Goal: Task Accomplishment & Management: Manage account settings

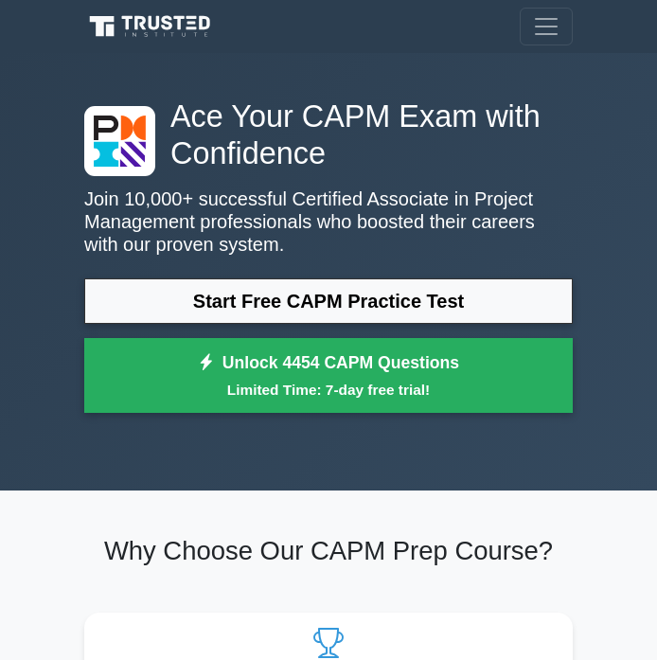
click at [545, 27] on span "Toggle navigation" at bounding box center [546, 26] width 28 height 28
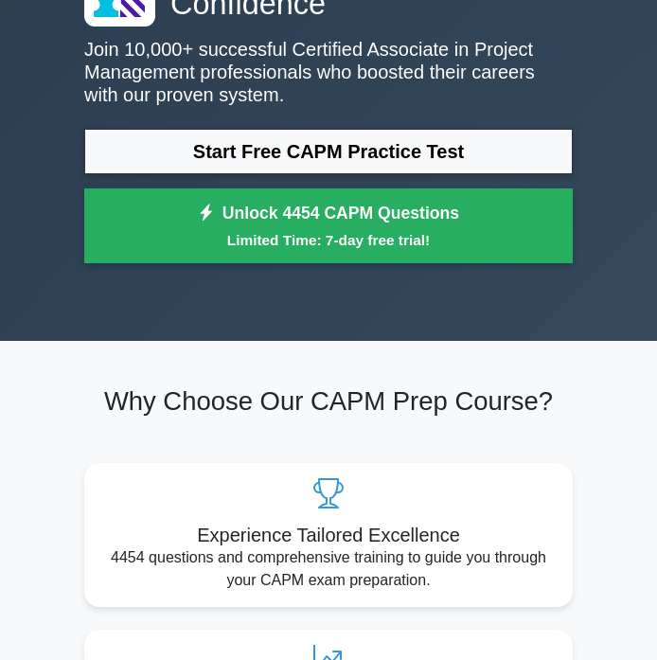
scroll to position [32, 0]
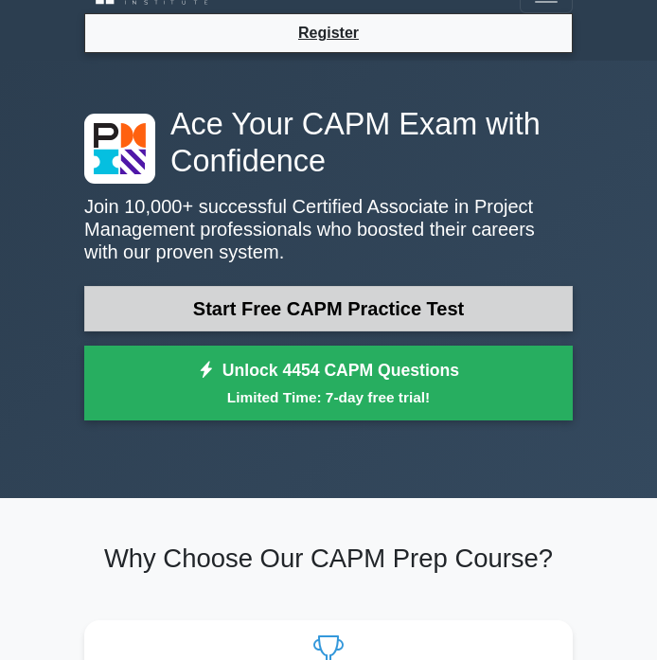
click at [331, 311] on link "Start Free CAPM Practice Test" at bounding box center [328, 308] width 489 height 45
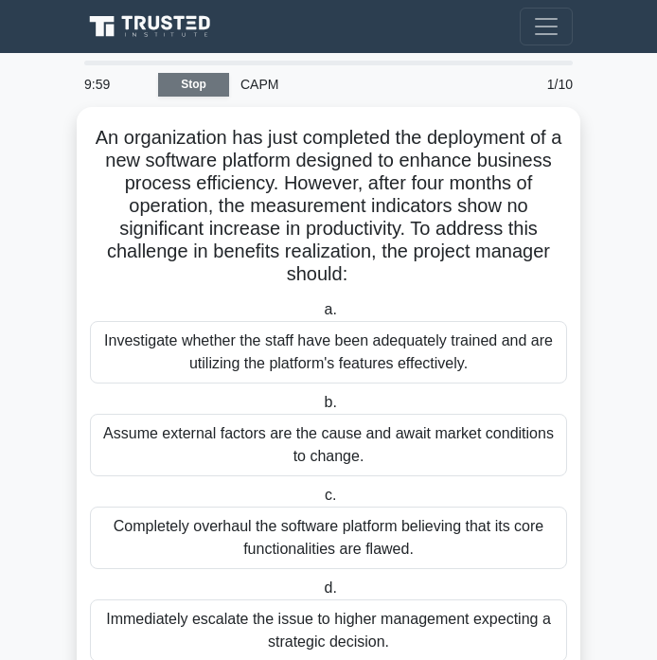
click at [206, 79] on link "Stop" at bounding box center [193, 85] width 71 height 24
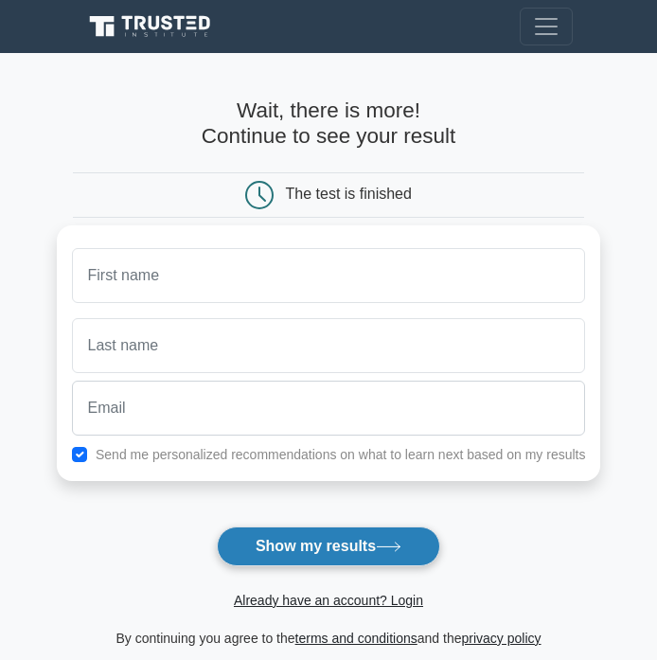
click at [319, 541] on button "Show my results" at bounding box center [328, 546] width 223 height 40
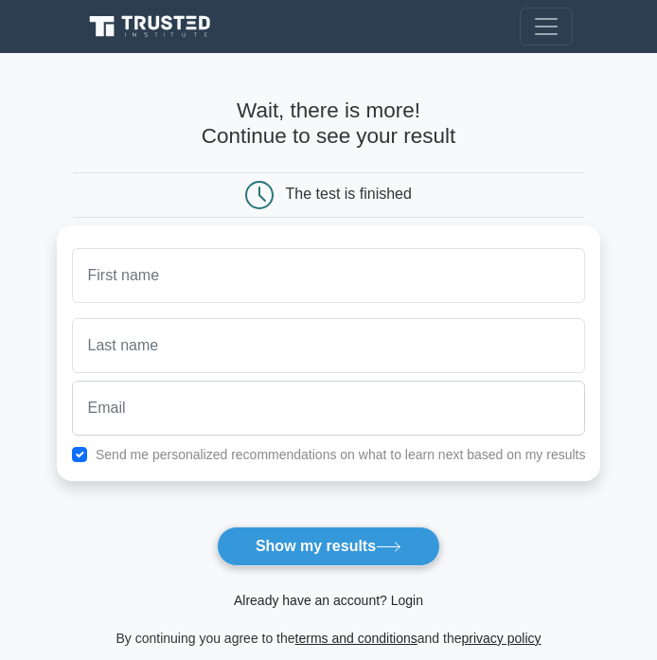
click at [322, 604] on link "Already have an account? Login" at bounding box center [328, 600] width 189 height 15
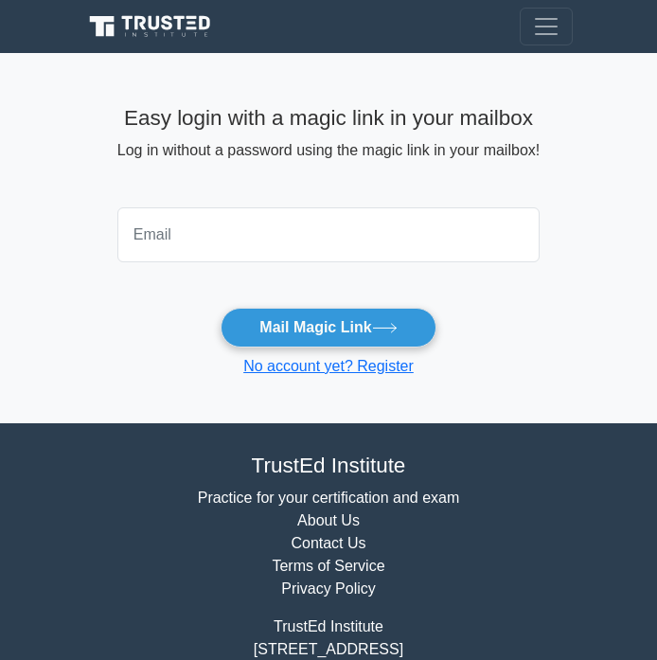
click at [219, 237] on input "email" at bounding box center [328, 234] width 422 height 55
type input "s"
type input "sullivan"
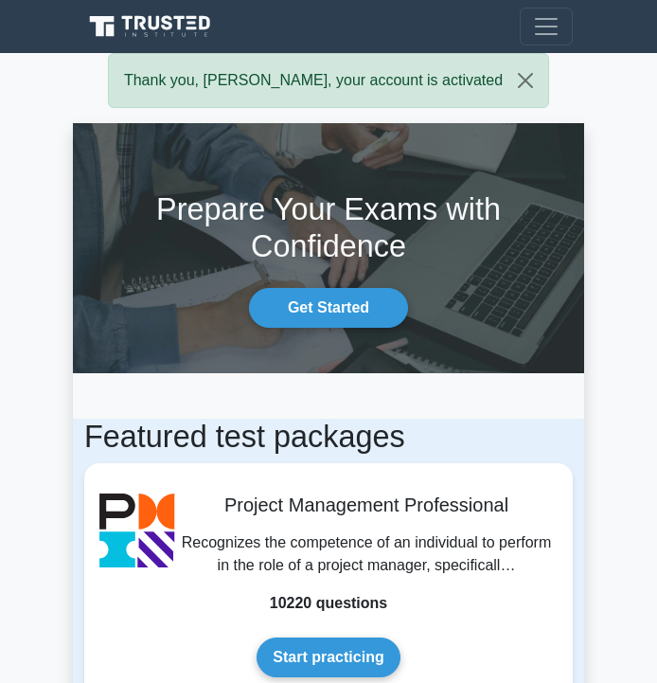
click at [545, 39] on span "Toggle navigation" at bounding box center [546, 26] width 28 height 28
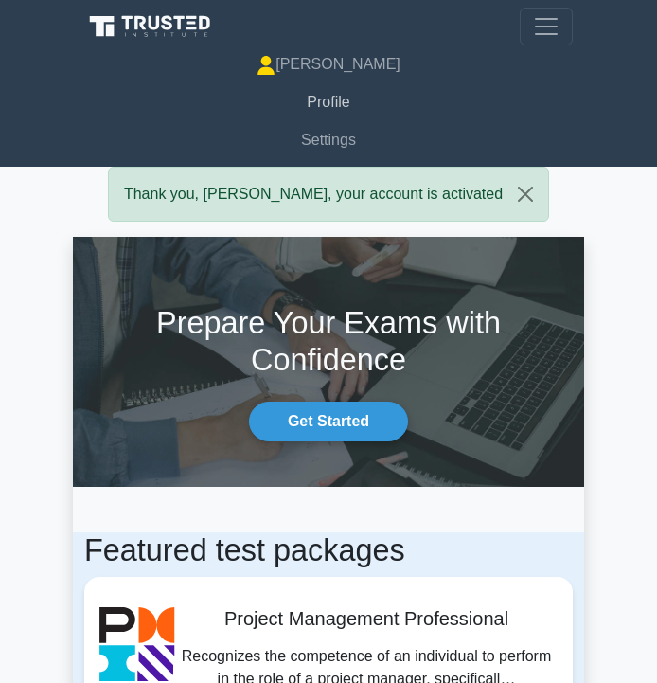
click at [319, 102] on link "Profile" at bounding box center [328, 102] width 489 height 38
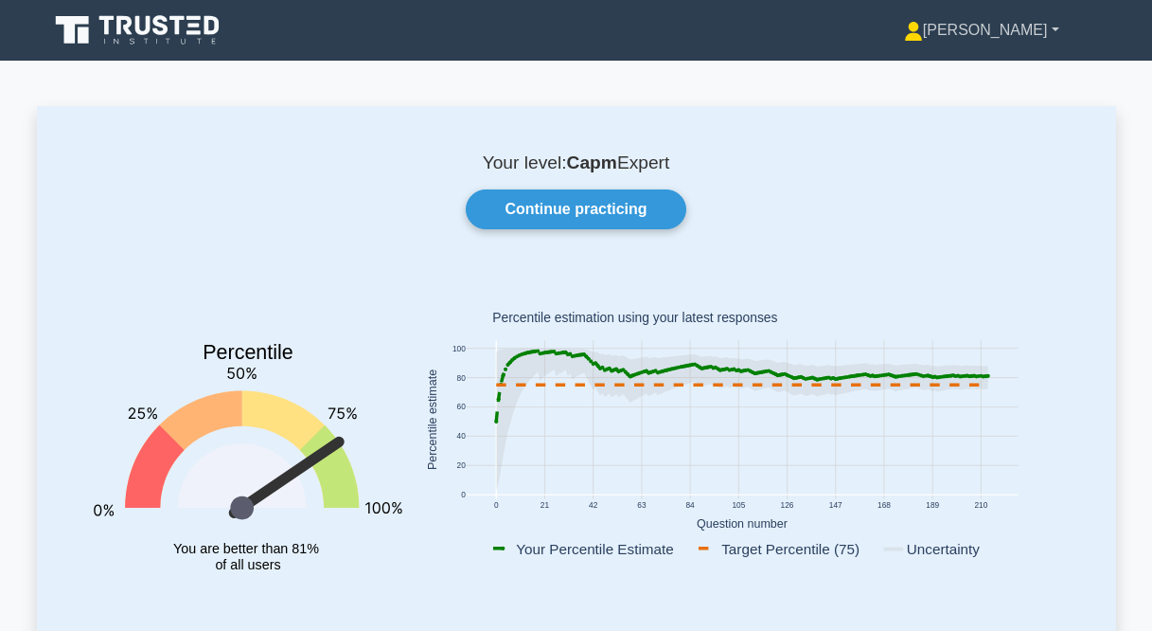
click at [656, 27] on link "[PERSON_NAME]" at bounding box center [982, 30] width 246 height 38
click at [656, 97] on link "Settings" at bounding box center [935, 105] width 150 height 30
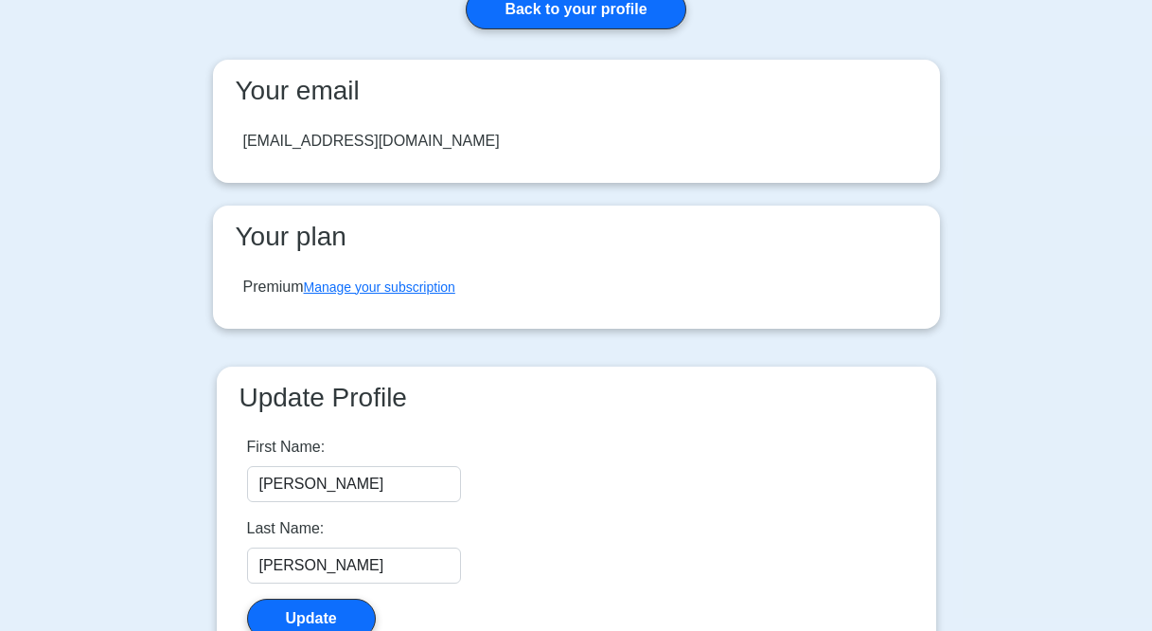
scroll to position [191, 0]
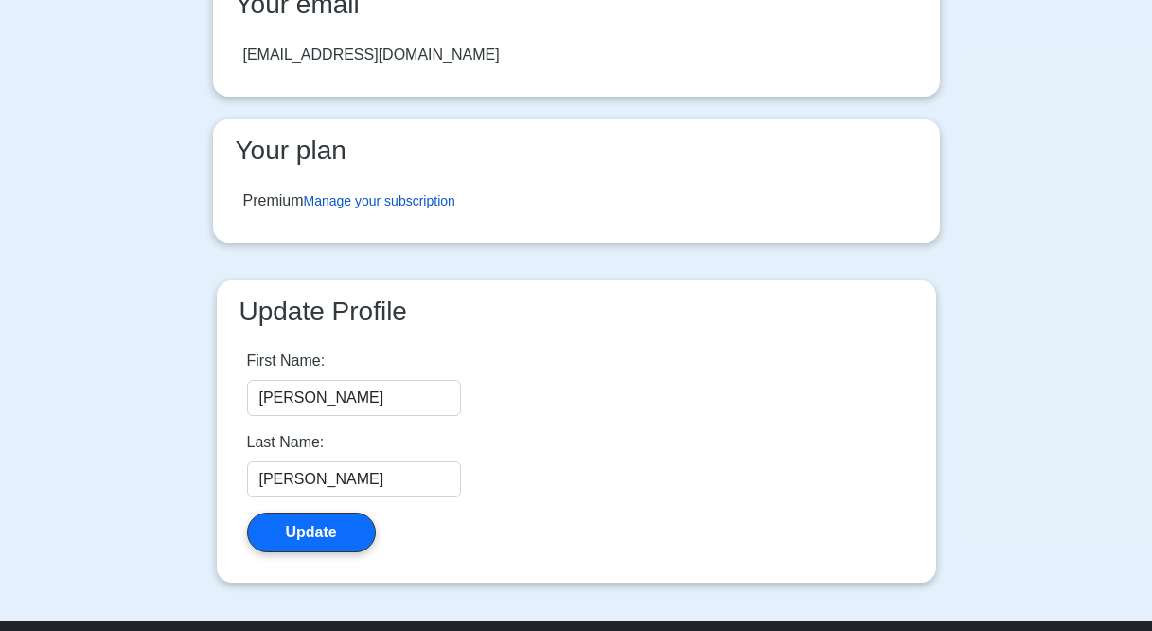
click at [371, 197] on link "Manage your subscription" at bounding box center [379, 200] width 151 height 15
